Goal: Find specific page/section: Find specific page/section

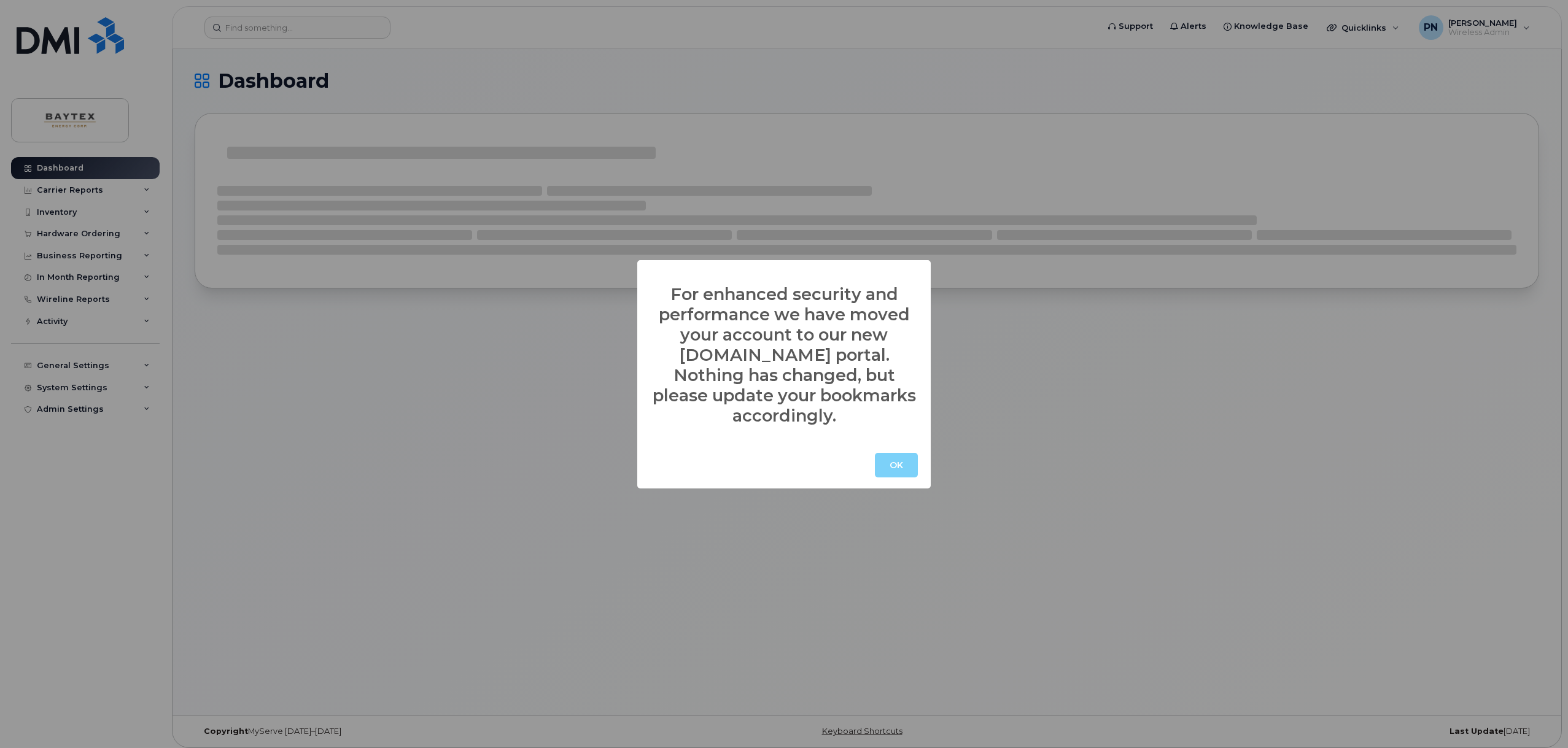
click at [895, 453] on button "OK" at bounding box center [896, 464] width 43 height 24
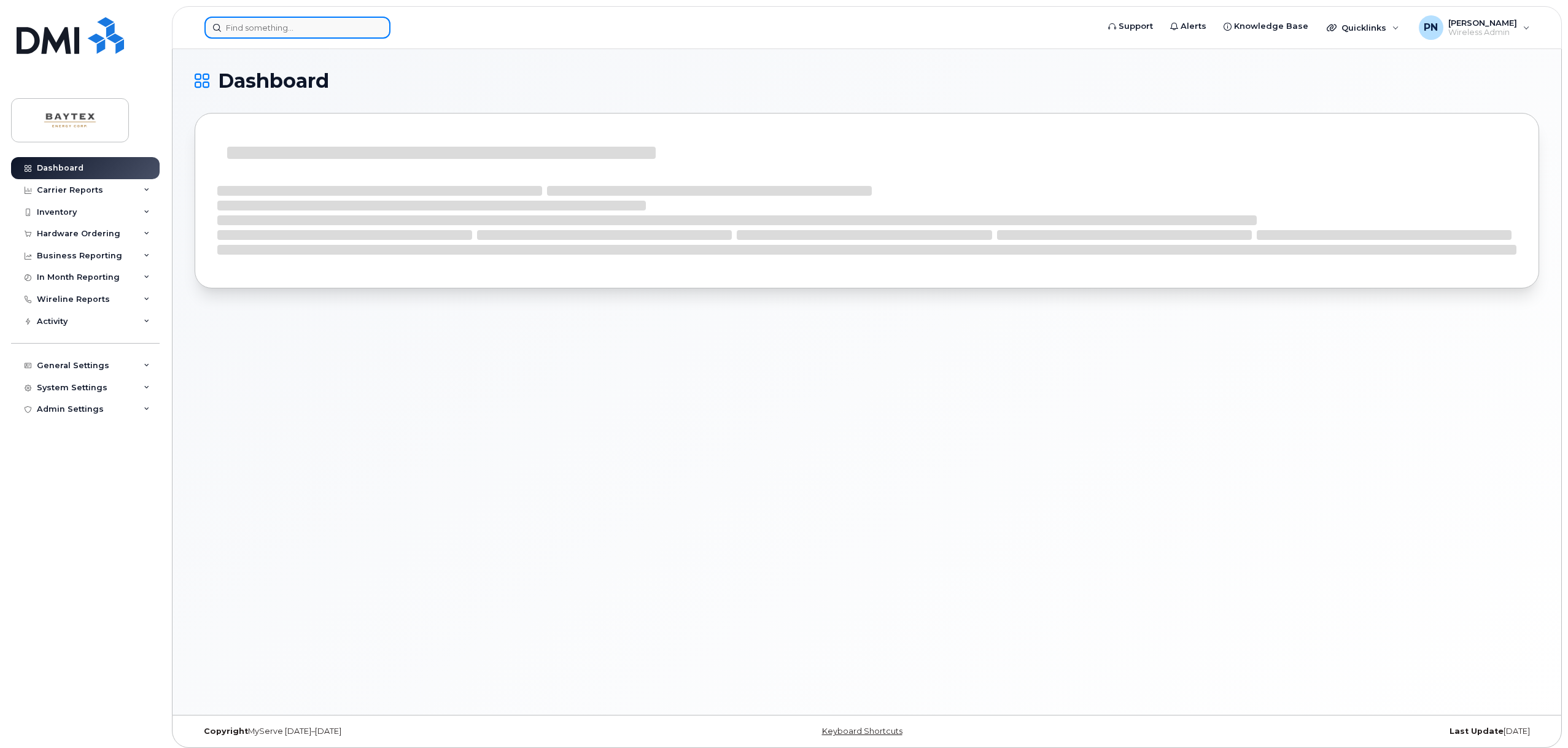
click at [318, 27] on input at bounding box center [297, 28] width 186 height 22
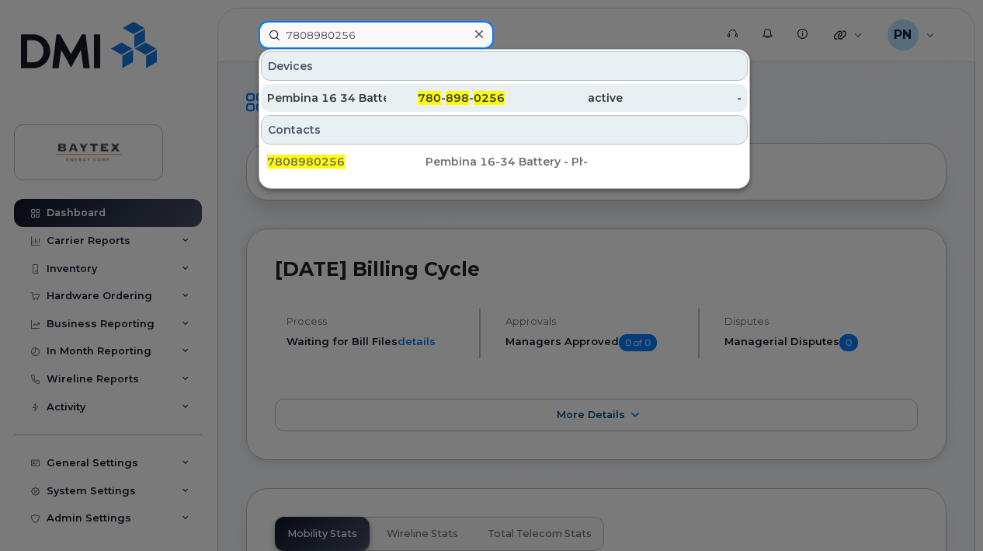
type input "7808980256"
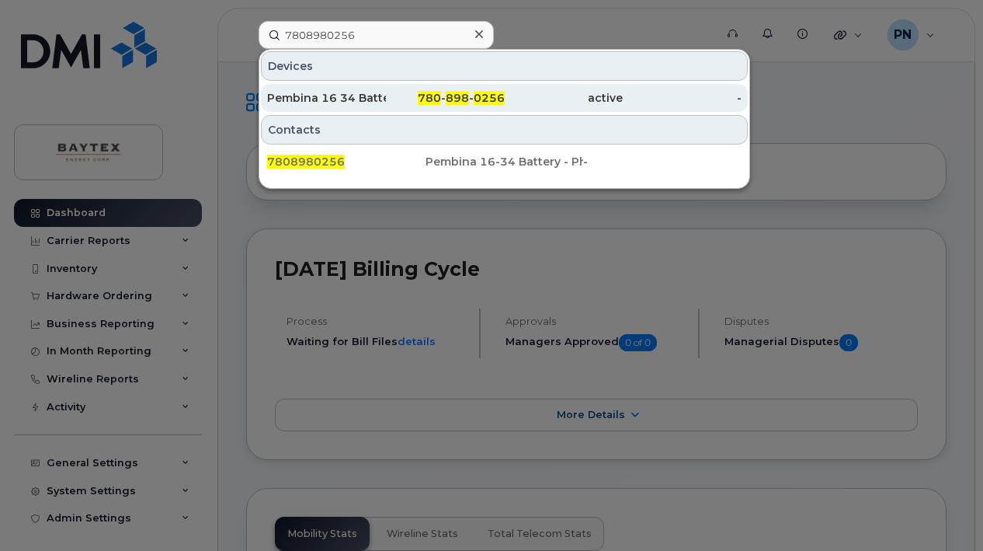
click at [374, 95] on div "Pembina 16 34 Battery Phone" at bounding box center [326, 98] width 119 height 16
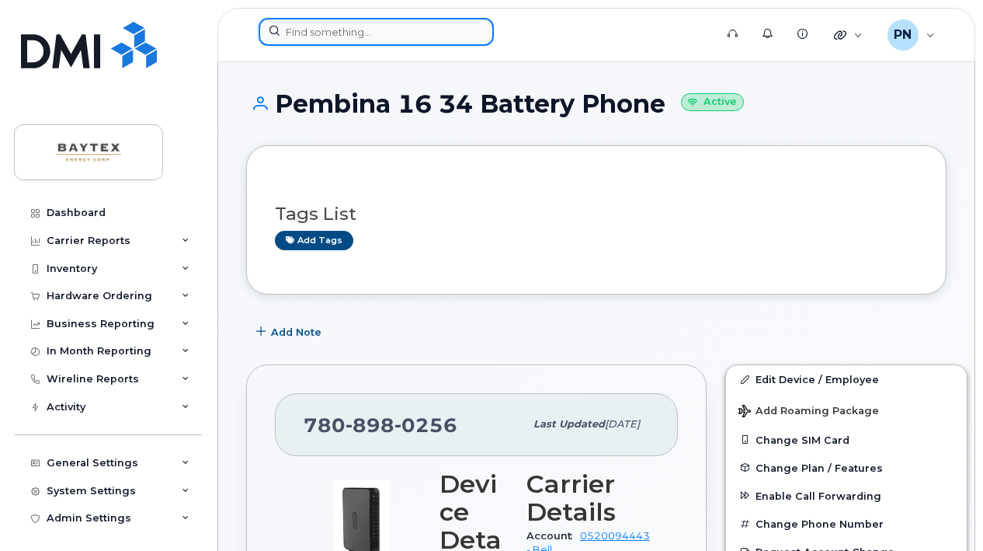
click at [314, 33] on input at bounding box center [376, 32] width 235 height 28
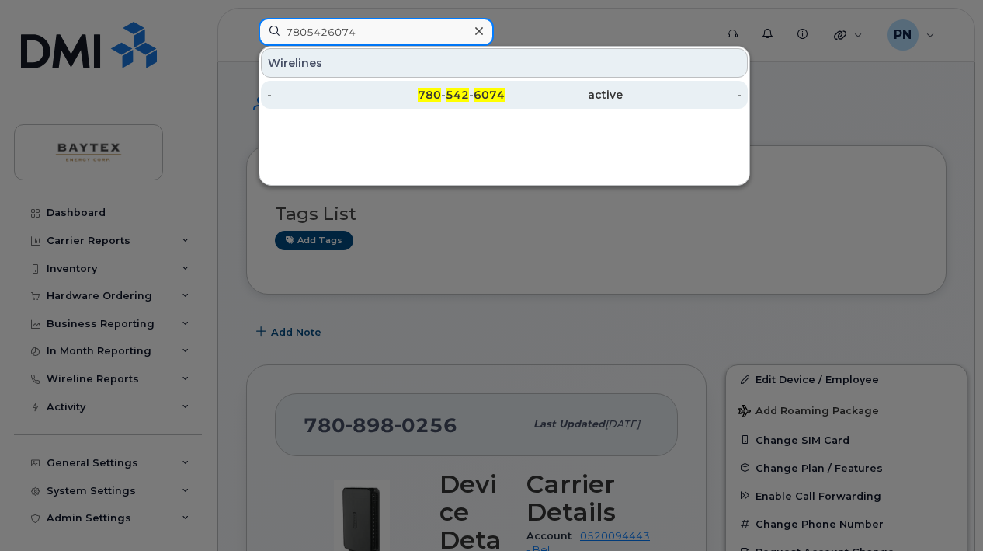
type input "7805426074"
click at [444, 101] on div "780 - 542 - 6074" at bounding box center [445, 95] width 119 height 16
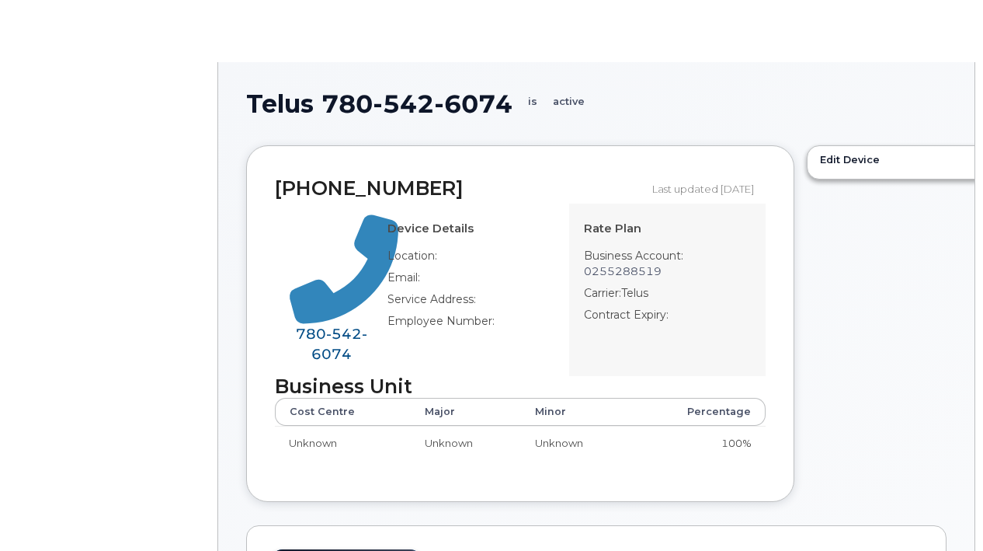
select select "25"
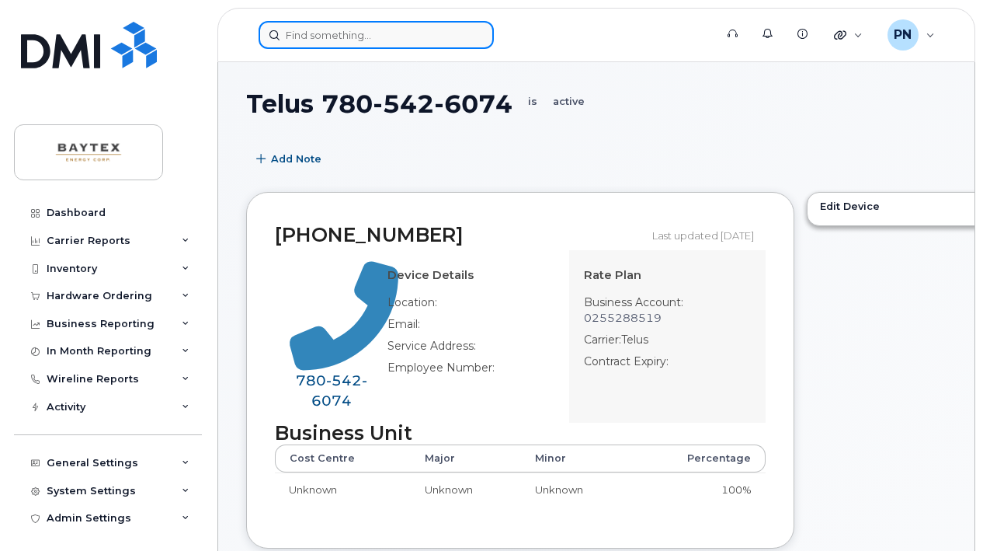
click at [379, 30] on input at bounding box center [376, 35] width 235 height 28
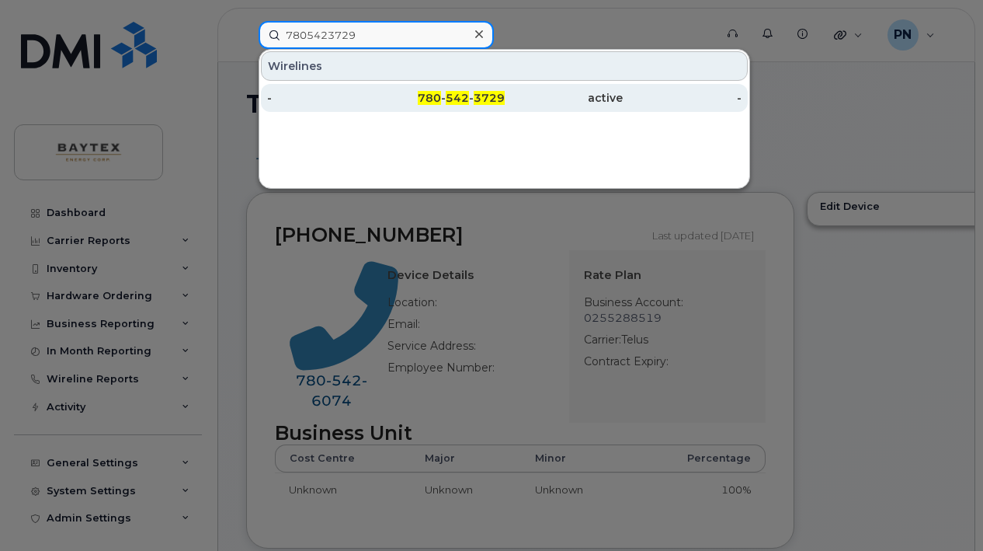
type input "7805423729"
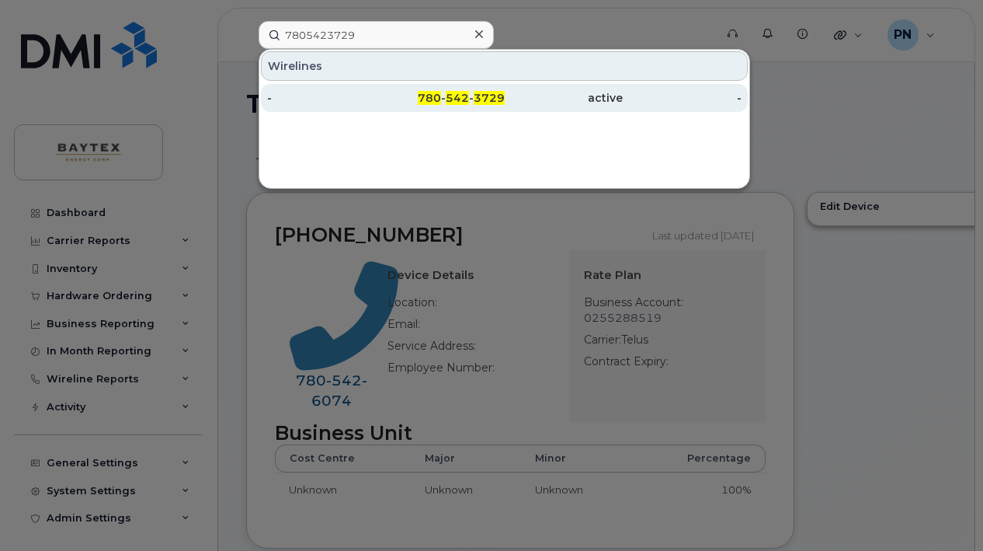
click at [402, 95] on div "780 - 542 - 3729" at bounding box center [445, 98] width 119 height 16
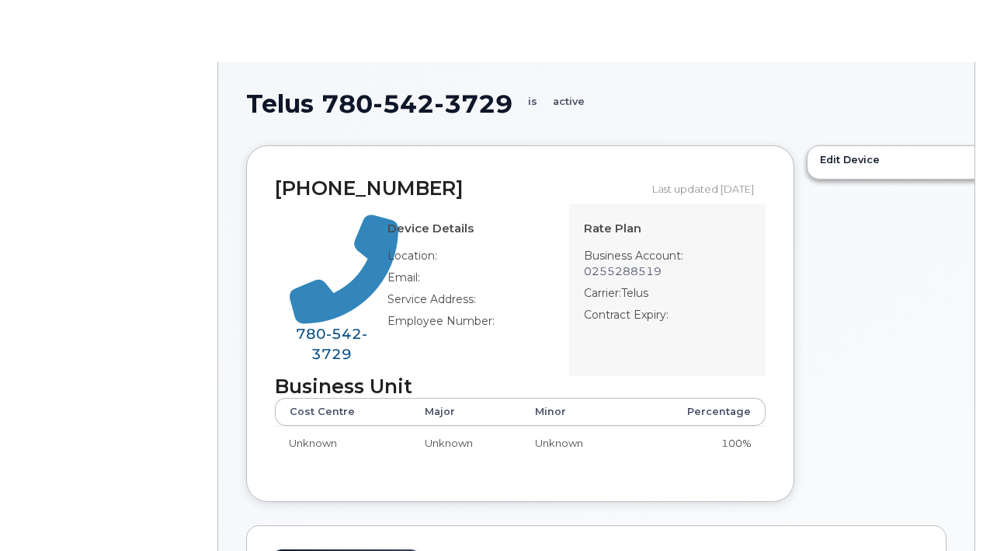
select select "25"
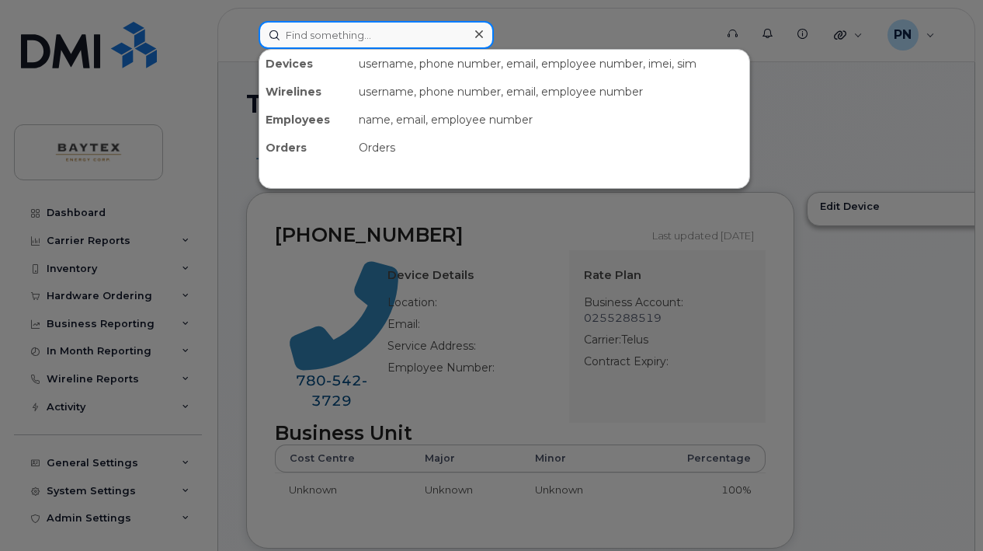
click at [356, 43] on input at bounding box center [376, 35] width 235 height 28
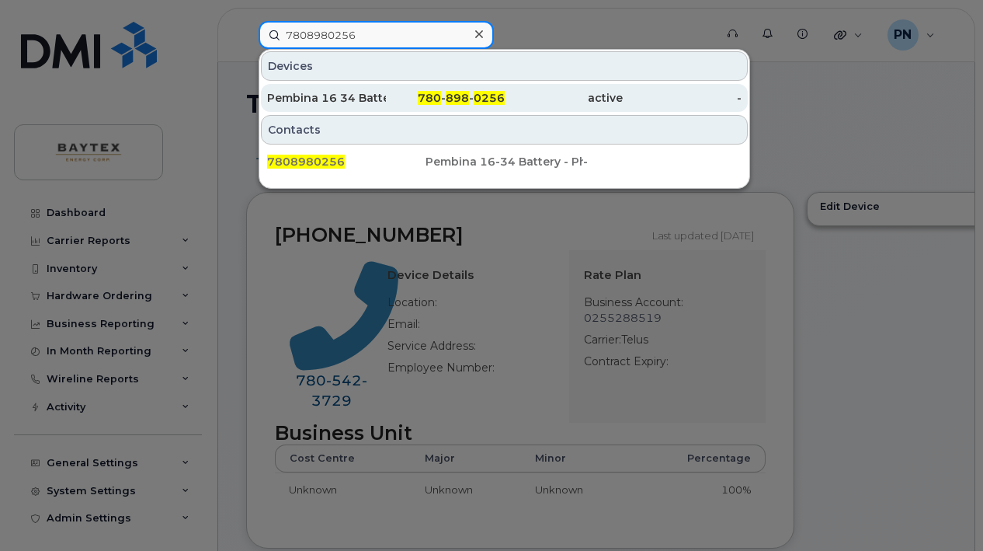
type input "7808980256"
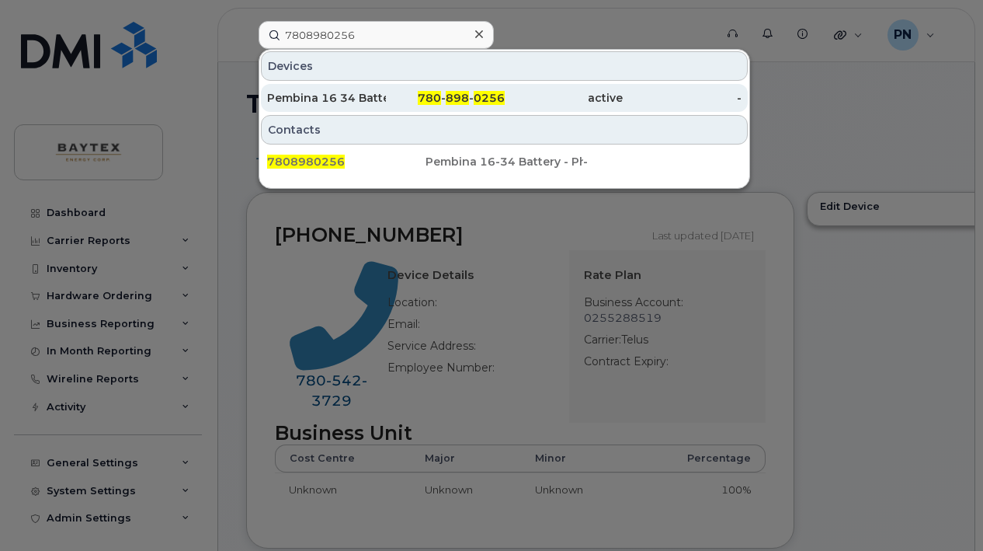
click at [374, 99] on div "Pembina 16 34 Battery Phone" at bounding box center [326, 98] width 119 height 16
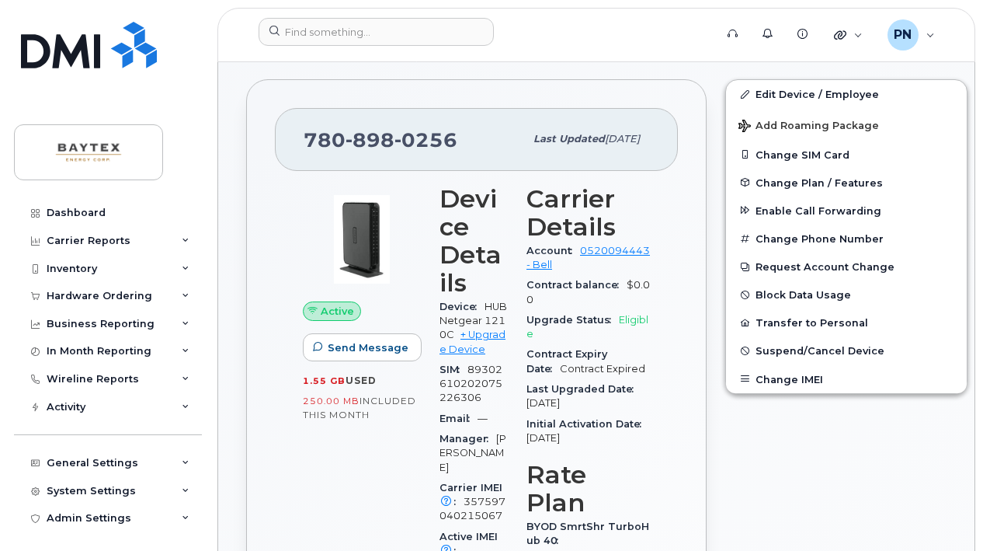
scroll to position [311, 0]
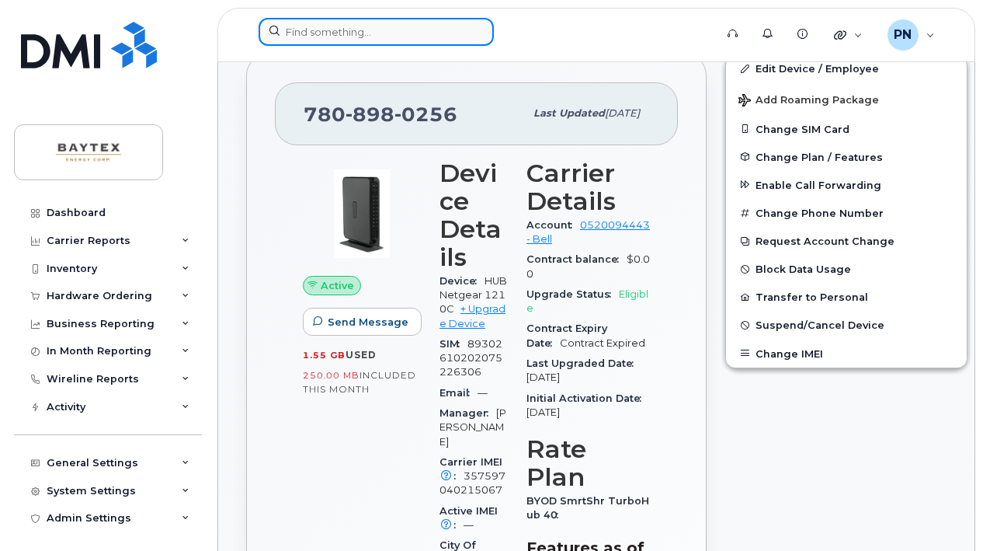
click at [373, 34] on input at bounding box center [376, 32] width 235 height 28
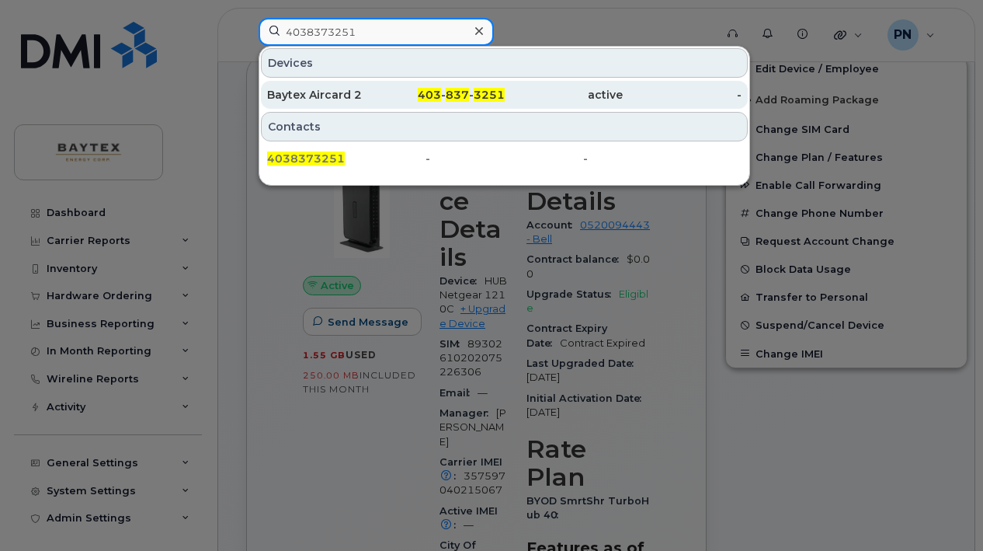
type input "4038373251"
click at [348, 97] on div "Baytex Aircard 2" at bounding box center [326, 95] width 119 height 16
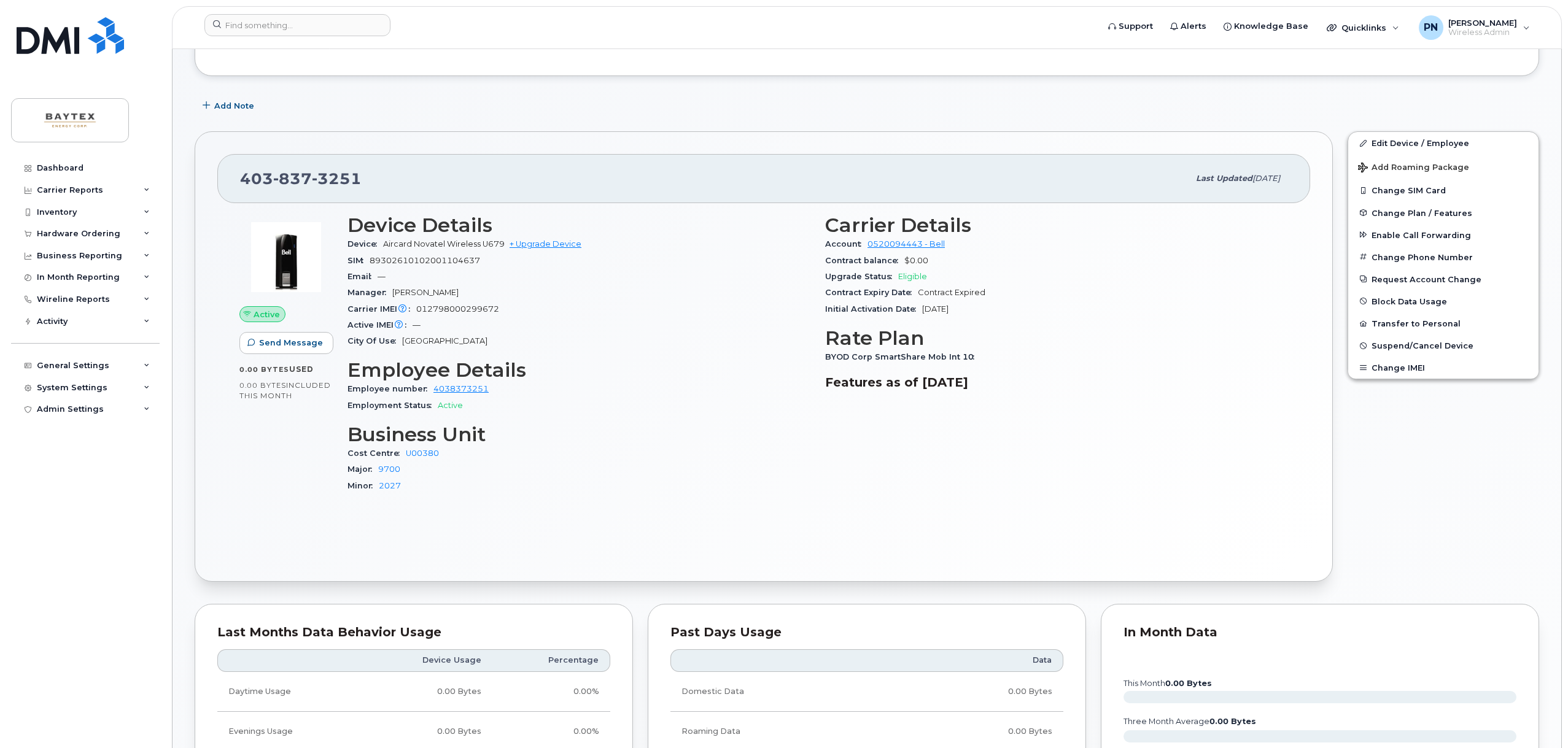
scroll to position [184, 0]
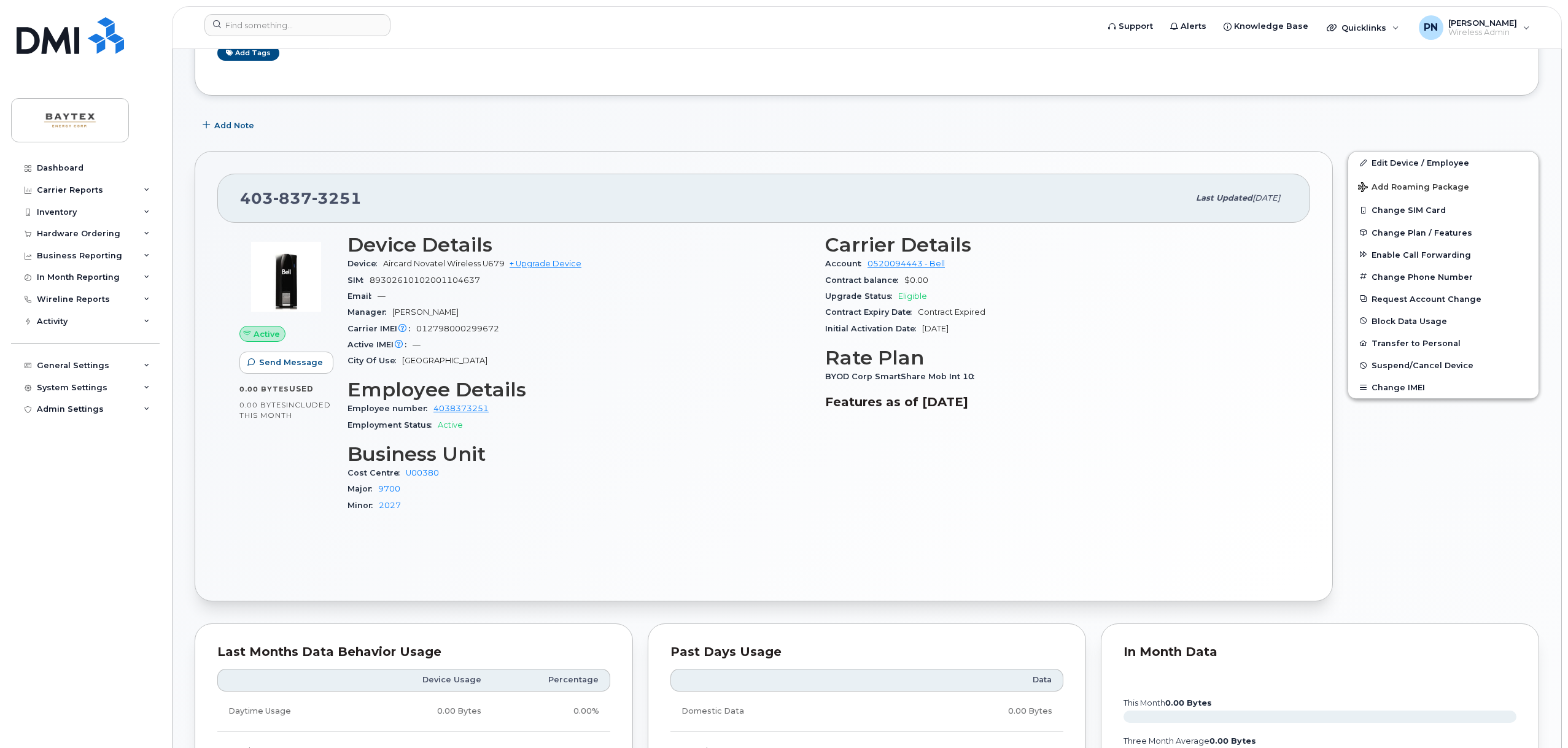
click at [776, 351] on h3 "Rate Plan" at bounding box center [1057, 358] width 463 height 22
click at [776, 394] on h3 "Features as of [DATE]" at bounding box center [1057, 401] width 463 height 15
